Goal: Task Accomplishment & Management: Manage account settings

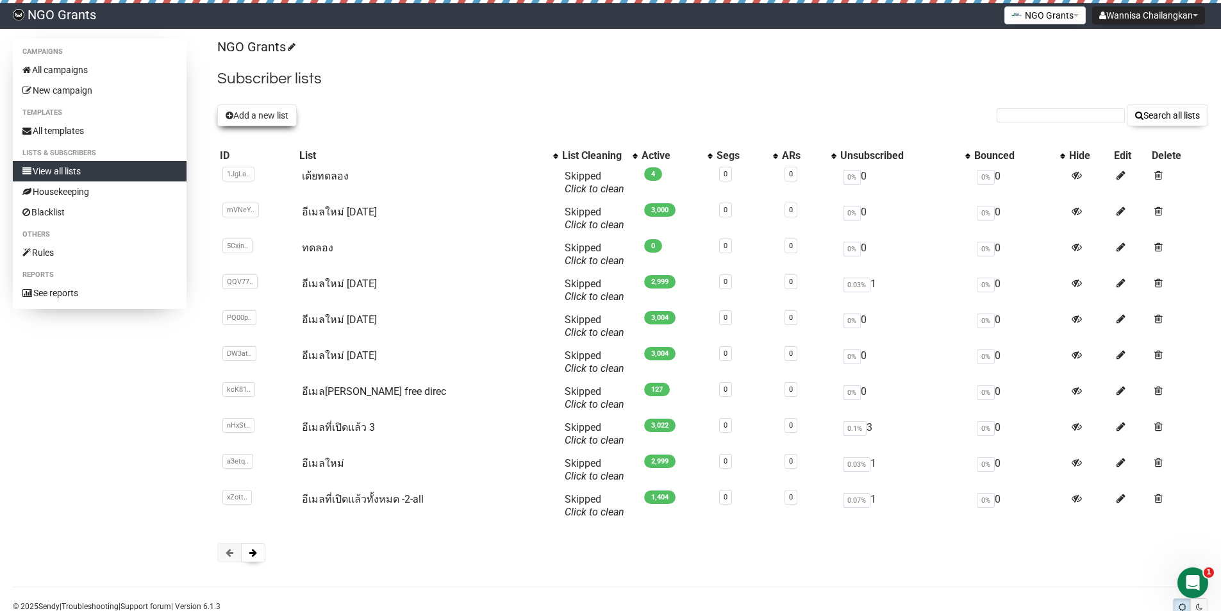
click at [250, 119] on button "Add a new list" at bounding box center [256, 115] width 79 height 22
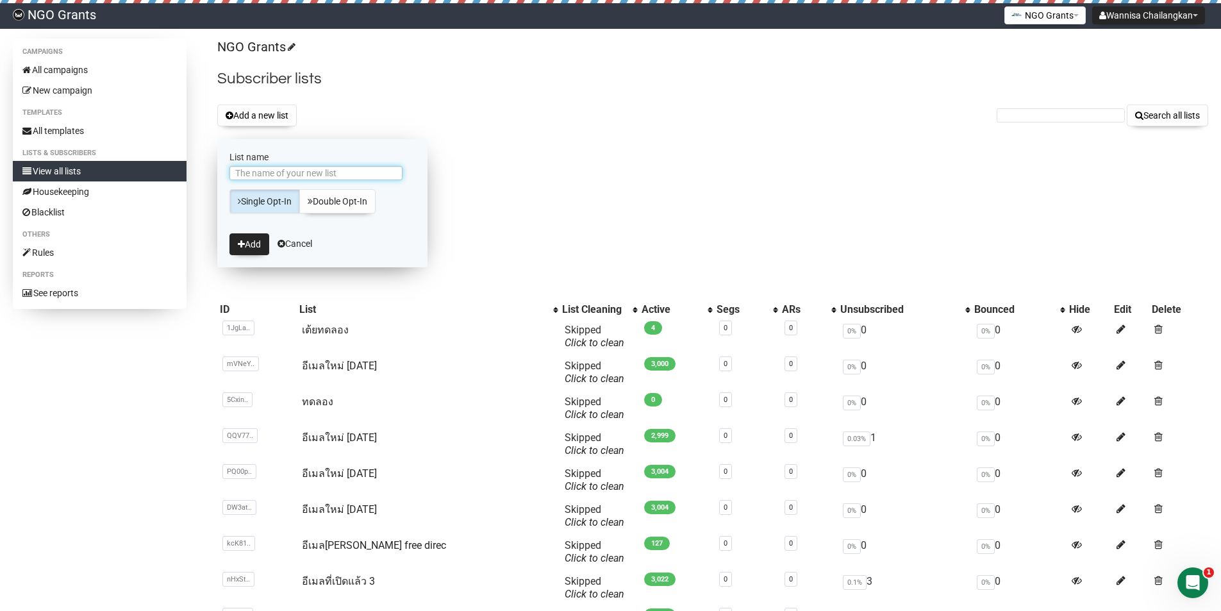
click at [264, 174] on input "List name" at bounding box center [315, 173] width 173 height 14
type input "เต้ยทดลอง 1"
click at [228, 242] on form "List name เต้ยทดลอง 1 Single Opt-In Double Opt-In Add Cancel" at bounding box center [322, 203] width 210 height 128
click at [247, 242] on button "Add" at bounding box center [249, 244] width 40 height 22
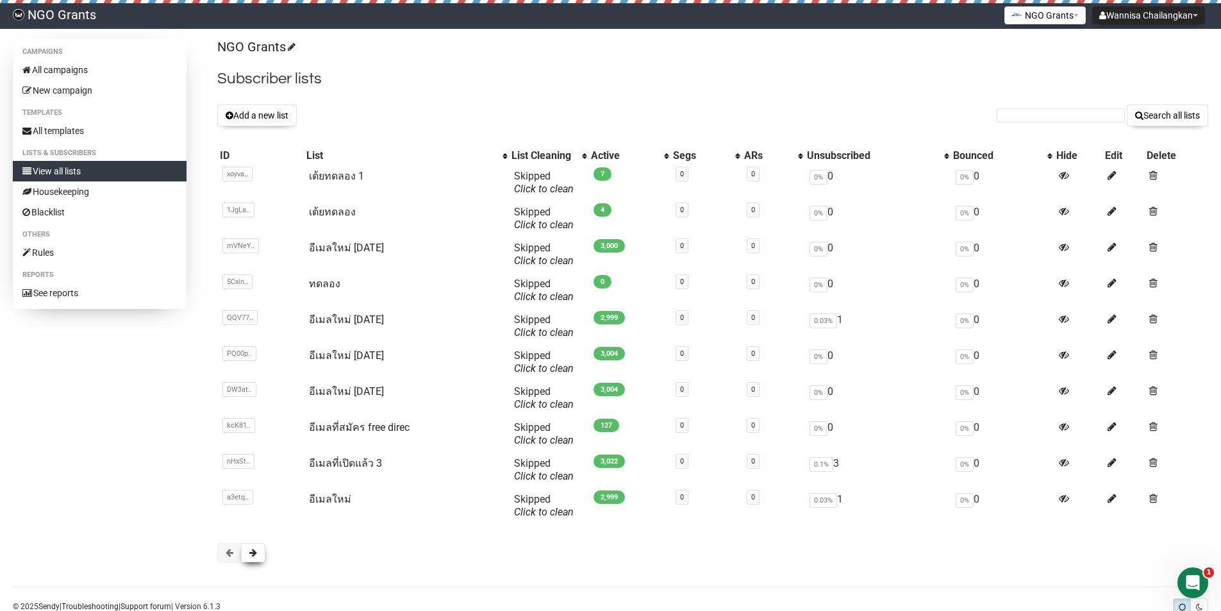
click at [255, 550] on span at bounding box center [253, 552] width 8 height 9
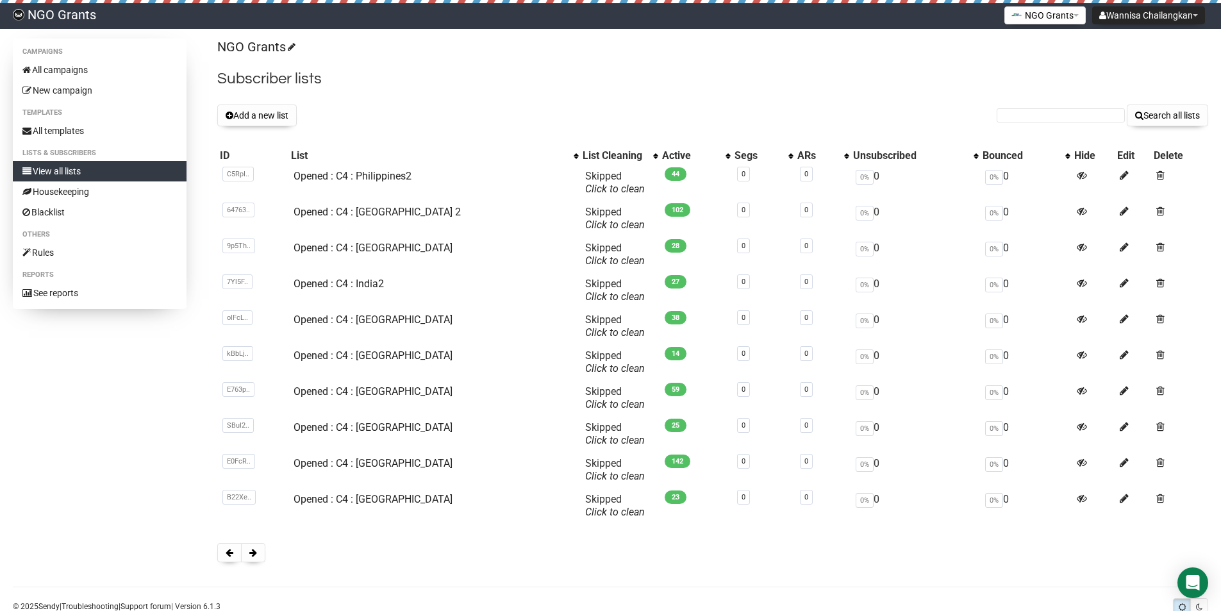
click at [255, 551] on span at bounding box center [253, 552] width 8 height 9
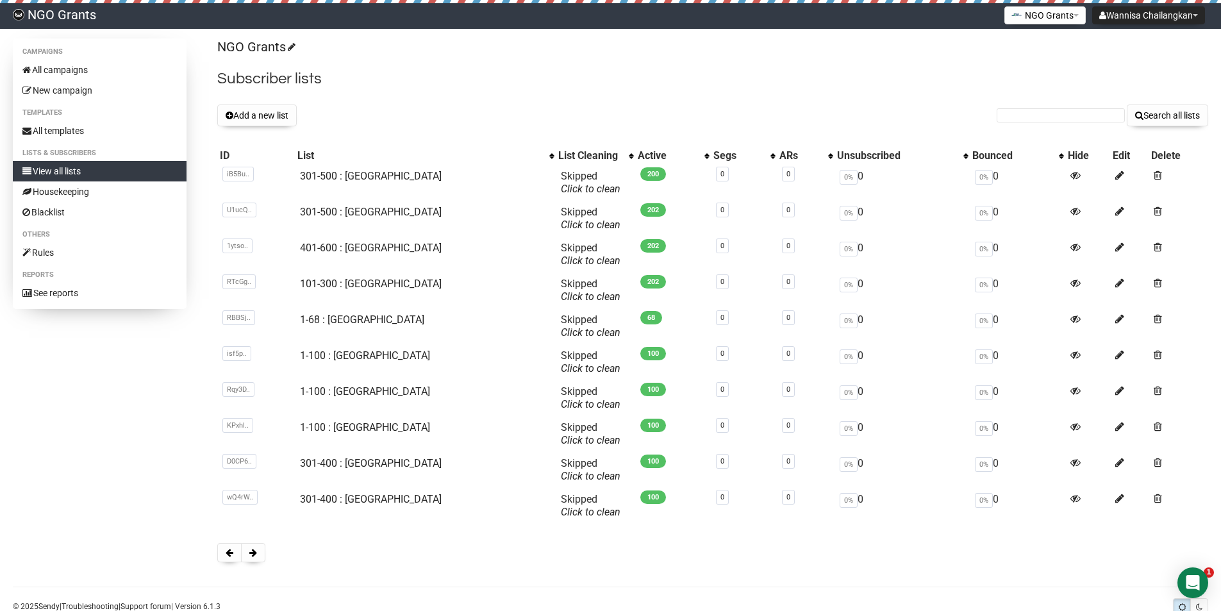
click at [255, 551] on span at bounding box center [253, 552] width 8 height 9
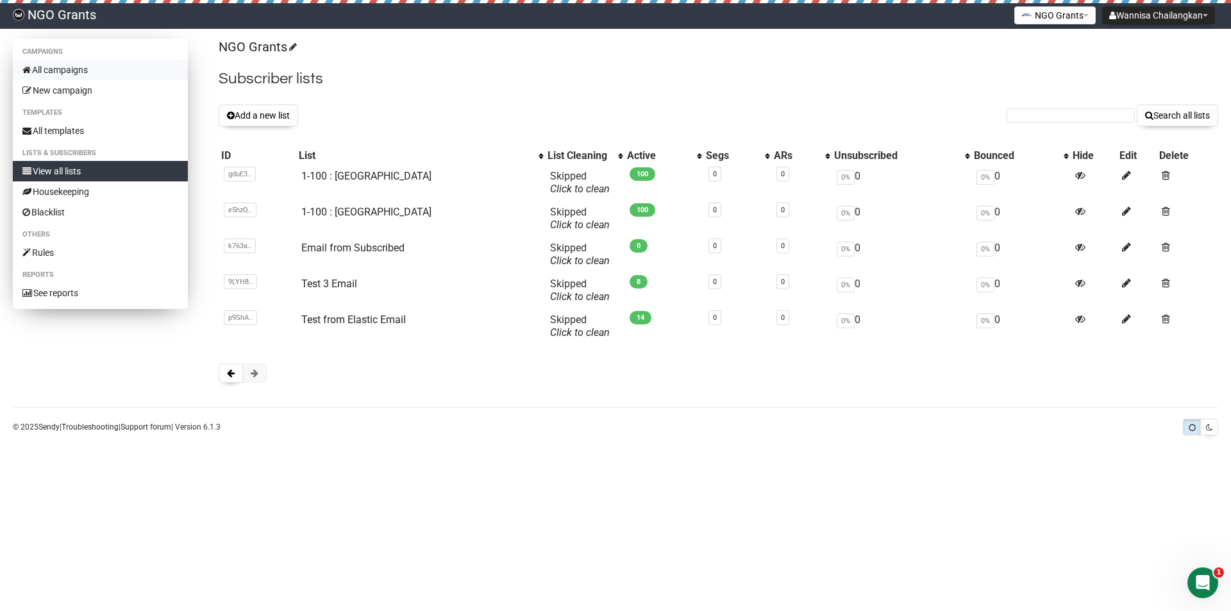
click at [54, 72] on link "All campaigns" at bounding box center [100, 70] width 175 height 21
